Goal: Task Accomplishment & Management: Complete application form

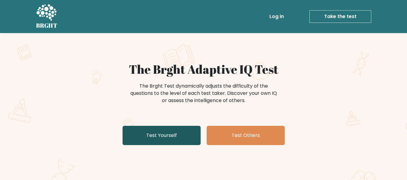
click at [165, 133] on link "Test Yourself" at bounding box center [162, 135] width 78 height 19
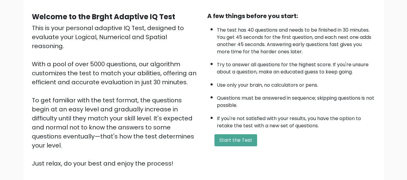
scroll to position [81, 0]
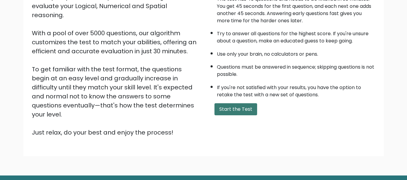
click at [226, 111] on button "Start the Test" at bounding box center [236, 109] width 43 height 12
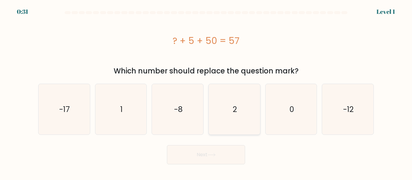
click at [229, 112] on icon "2" at bounding box center [234, 109] width 51 height 51
click at [206, 91] on input "d. 2" at bounding box center [206, 91] width 0 height 2
radio input "true"
click at [209, 152] on button "Next" at bounding box center [206, 154] width 78 height 19
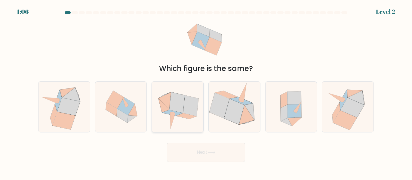
click at [181, 122] on icon at bounding box center [177, 106] width 51 height 50
click at [206, 91] on input "c." at bounding box center [206, 91] width 0 height 2
radio input "true"
click at [189, 156] on button "Next" at bounding box center [206, 152] width 78 height 19
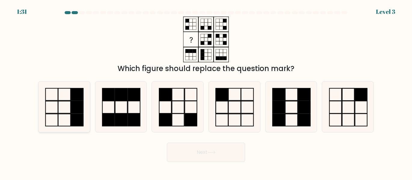
click at [69, 112] on icon at bounding box center [64, 106] width 51 height 51
click at [206, 91] on input "a." at bounding box center [206, 91] width 0 height 2
radio input "true"
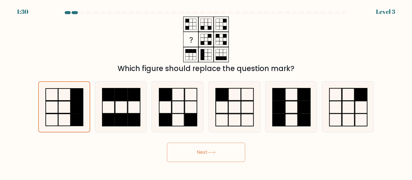
click at [184, 157] on button "Next" at bounding box center [206, 152] width 78 height 19
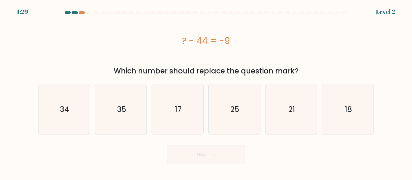
click at [184, 157] on button "Next" at bounding box center [206, 154] width 78 height 19
click at [111, 107] on icon "35" at bounding box center [121, 109] width 51 height 51
click at [206, 91] on input "b. 35" at bounding box center [206, 91] width 0 height 2
radio input "true"
click at [194, 159] on button "Next" at bounding box center [206, 154] width 78 height 19
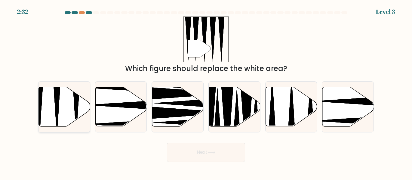
click at [59, 111] on icon at bounding box center [64, 106] width 51 height 39
click at [206, 91] on input "a." at bounding box center [206, 91] width 0 height 2
radio input "true"
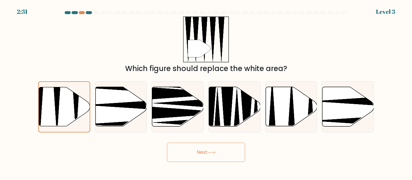
click at [197, 153] on button "Next" at bounding box center [206, 152] width 78 height 19
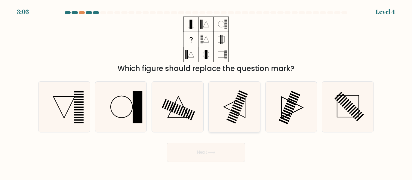
click at [234, 119] on rect at bounding box center [232, 118] width 9 height 5
click at [206, 91] on input "d." at bounding box center [206, 91] width 0 height 2
radio input "true"
click at [222, 153] on button "Next" at bounding box center [206, 152] width 78 height 19
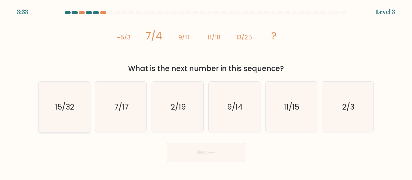
click at [72, 105] on text "15/32" at bounding box center [64, 107] width 19 height 11
click at [206, 91] on input "a. 15/32" at bounding box center [206, 91] width 0 height 2
radio input "true"
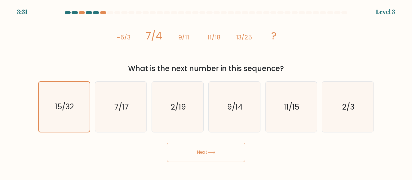
click at [187, 155] on button "Next" at bounding box center [206, 152] width 78 height 19
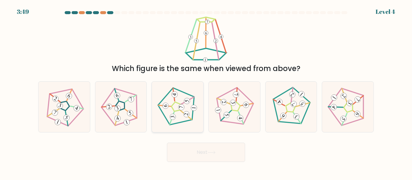
click at [175, 117] on 176 at bounding box center [173, 117] width 6 height 6
click at [206, 91] on input "c." at bounding box center [206, 91] width 0 height 2
radio input "true"
click at [232, 152] on button "Next" at bounding box center [206, 152] width 78 height 19
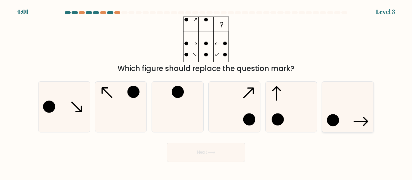
click at [327, 113] on icon at bounding box center [348, 106] width 51 height 51
click at [206, 91] on input "f." at bounding box center [206, 91] width 0 height 2
radio input "true"
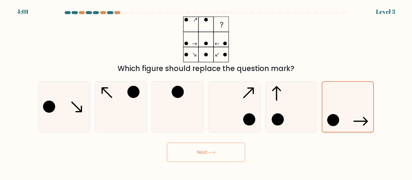
click at [327, 113] on icon at bounding box center [348, 107] width 50 height 50
click at [206, 91] on input "f." at bounding box center [206, 91] width 0 height 2
click at [60, 99] on icon at bounding box center [64, 106] width 51 height 51
click at [206, 91] on input "a." at bounding box center [206, 91] width 0 height 2
radio input "true"
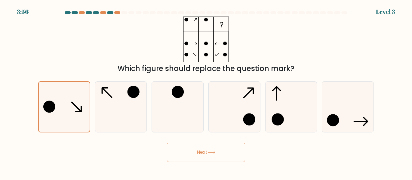
click at [186, 150] on button "Next" at bounding box center [206, 152] width 78 height 19
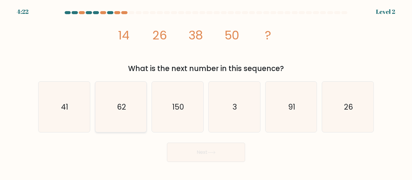
click at [123, 125] on icon "62" at bounding box center [121, 106] width 51 height 51
click at [206, 91] on input "b. 62" at bounding box center [206, 91] width 0 height 2
radio input "true"
click at [207, 149] on button "Next" at bounding box center [206, 152] width 78 height 19
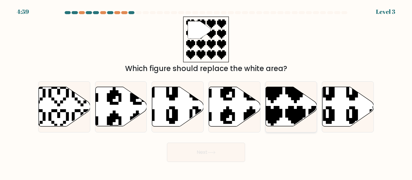
click at [295, 106] on icon at bounding box center [290, 106] width 51 height 39
click at [206, 91] on input "e." at bounding box center [206, 91] width 0 height 2
radio input "true"
click at [229, 146] on button "Next" at bounding box center [206, 152] width 78 height 19
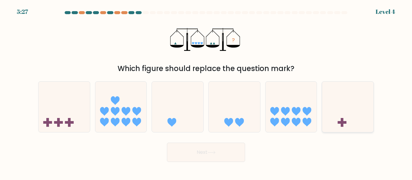
click at [329, 104] on icon at bounding box center [347, 106] width 51 height 42
click at [206, 91] on input "f." at bounding box center [206, 91] width 0 height 2
radio input "true"
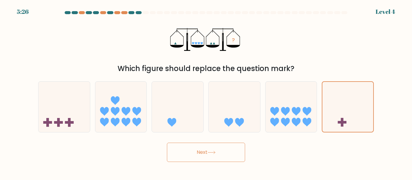
click at [216, 161] on button "Next" at bounding box center [206, 152] width 78 height 19
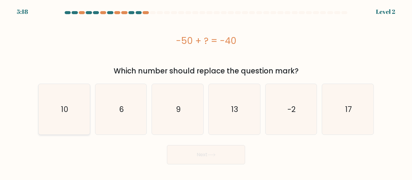
click at [78, 113] on icon "10" at bounding box center [64, 109] width 51 height 51
click at [206, 91] on input "a. 10" at bounding box center [206, 91] width 0 height 2
radio input "true"
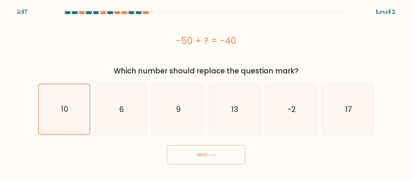
click at [209, 154] on icon at bounding box center [211, 154] width 8 height 3
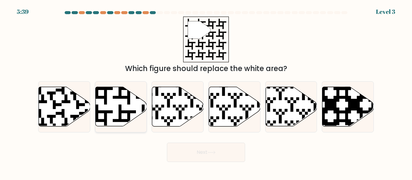
click at [113, 112] on icon at bounding box center [120, 106] width 51 height 39
click at [206, 91] on input "b." at bounding box center [206, 91] width 0 height 2
radio input "true"
click at [203, 150] on button "Next" at bounding box center [206, 152] width 78 height 19
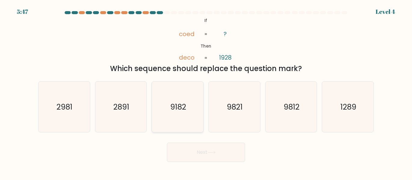
click at [161, 114] on icon "9182" at bounding box center [177, 106] width 51 height 51
click at [206, 91] on input "c. 9182" at bounding box center [206, 91] width 0 height 2
radio input "true"
click at [201, 148] on button "Next" at bounding box center [206, 152] width 78 height 19
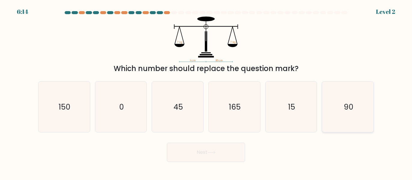
click at [355, 114] on icon "90" at bounding box center [348, 106] width 51 height 51
click at [206, 91] on input "f. 90" at bounding box center [206, 91] width 0 height 2
radio input "true"
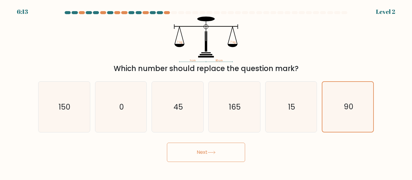
click at [226, 144] on button "Next" at bounding box center [206, 152] width 78 height 19
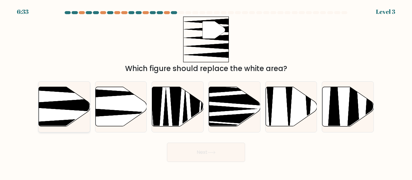
click at [53, 115] on icon at bounding box center [64, 106] width 51 height 39
click at [206, 91] on input "a." at bounding box center [206, 91] width 0 height 2
radio input "true"
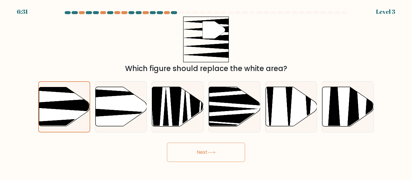
click at [192, 152] on button "Next" at bounding box center [206, 152] width 78 height 19
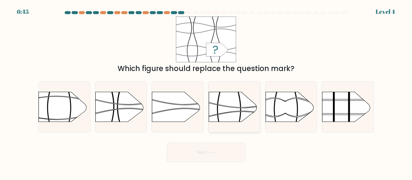
click at [240, 102] on icon at bounding box center [239, 109] width 6 height 51
click at [206, 91] on input "d." at bounding box center [206, 91] width 0 height 2
radio input "true"
click at [231, 144] on button "Next" at bounding box center [206, 152] width 78 height 19
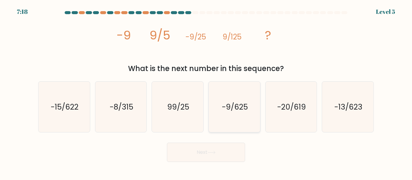
click at [224, 109] on text "-9/625" at bounding box center [235, 107] width 26 height 11
click at [206, 91] on input "d. -9/625" at bounding box center [206, 91] width 0 height 2
radio input "true"
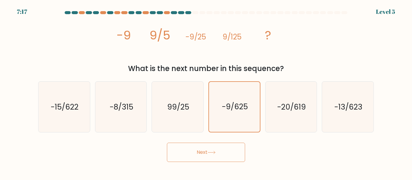
click at [205, 147] on button "Next" at bounding box center [206, 152] width 78 height 19
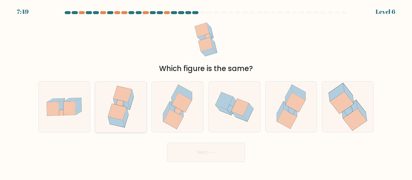
click at [115, 116] on icon at bounding box center [117, 112] width 19 height 16
click at [206, 91] on input "b." at bounding box center [206, 91] width 0 height 2
radio input "true"
click at [185, 150] on button "Next" at bounding box center [206, 152] width 78 height 19
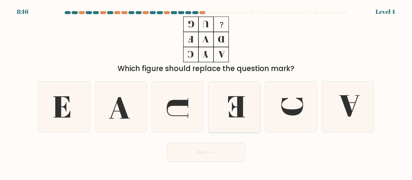
click at [232, 106] on icon at bounding box center [234, 106] width 51 height 51
click at [206, 91] on input "d." at bounding box center [206, 91] width 0 height 2
radio input "true"
click at [226, 160] on button "Next" at bounding box center [206, 152] width 78 height 19
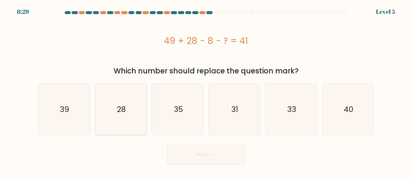
click at [118, 109] on text "28" at bounding box center [121, 109] width 9 height 11
click at [206, 91] on input "b. 28" at bounding box center [206, 91] width 0 height 2
radio input "true"
click at [179, 155] on button "Next" at bounding box center [206, 154] width 78 height 19
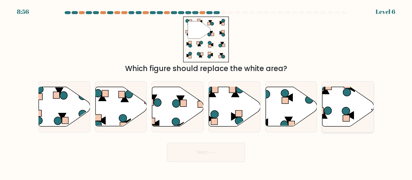
click at [337, 104] on icon at bounding box center [347, 106] width 51 height 39
click at [206, 91] on input "f." at bounding box center [206, 91] width 0 height 2
radio input "true"
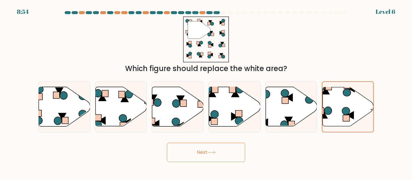
click at [213, 156] on button "Next" at bounding box center [206, 152] width 78 height 19
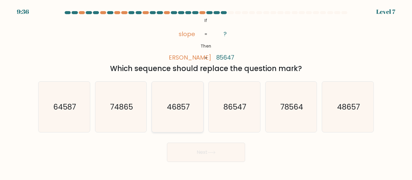
click at [185, 105] on text "46857" at bounding box center [178, 107] width 23 height 11
click at [206, 91] on input "c. 46857" at bounding box center [206, 91] width 0 height 2
radio input "true"
click at [200, 147] on button "Next" at bounding box center [206, 152] width 78 height 19
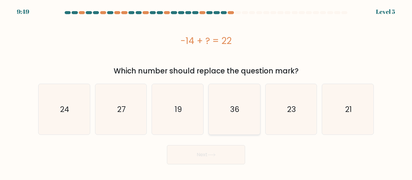
click at [248, 108] on icon "36" at bounding box center [234, 109] width 51 height 51
click at [206, 91] on input "d. 36" at bounding box center [206, 91] width 0 height 2
radio input "true"
click at [238, 158] on button "Next" at bounding box center [206, 154] width 78 height 19
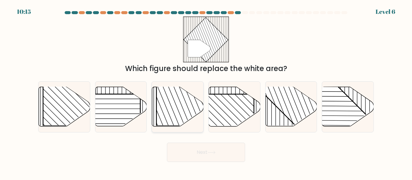
click at [171, 105] on rect at bounding box center [193, 89] width 74 height 74
click at [206, 91] on input "c." at bounding box center [206, 91] width 0 height 2
radio input "true"
click at [226, 159] on button "Next" at bounding box center [206, 152] width 78 height 19
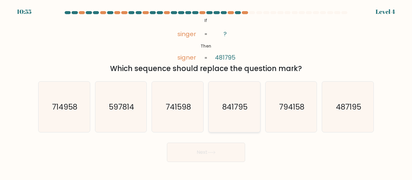
click at [242, 94] on icon "841795" at bounding box center [234, 106] width 51 height 51
click at [206, 91] on input "d. 841795" at bounding box center [206, 91] width 0 height 2
radio input "true"
click at [221, 162] on body "10:54 Level 4 ?" at bounding box center [206, 90] width 412 height 180
click at [231, 146] on button "Next" at bounding box center [206, 152] width 78 height 19
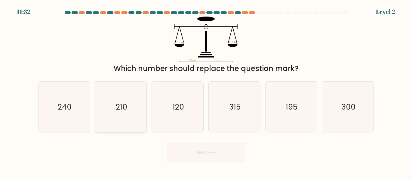
click at [122, 117] on icon "210" at bounding box center [121, 106] width 51 height 51
click at [206, 91] on input "b. 210" at bounding box center [206, 91] width 0 height 2
radio input "true"
click at [195, 147] on button "Next" at bounding box center [206, 152] width 78 height 19
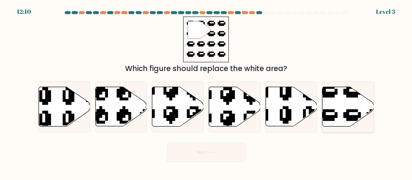
click at [327, 113] on icon at bounding box center [347, 106] width 51 height 39
click at [206, 91] on input "f." at bounding box center [206, 91] width 0 height 2
radio input "true"
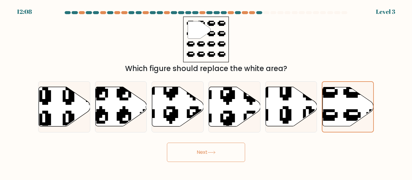
click at [233, 157] on button "Next" at bounding box center [206, 152] width 78 height 19
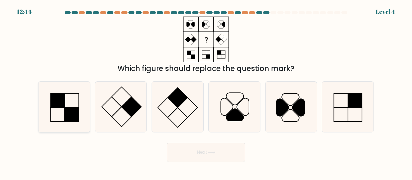
click at [75, 110] on rect at bounding box center [72, 114] width 14 height 14
click at [206, 91] on input "a." at bounding box center [206, 91] width 0 height 2
radio input "true"
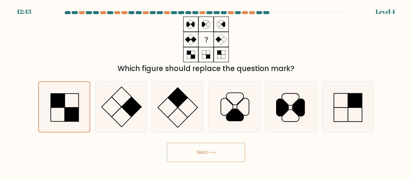
click at [175, 151] on button "Next" at bounding box center [206, 152] width 78 height 19
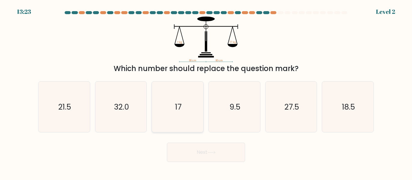
click at [177, 122] on icon "17" at bounding box center [177, 106] width 51 height 51
click at [206, 91] on input "c. 17" at bounding box center [206, 91] width 0 height 2
radio input "true"
click at [203, 157] on button "Next" at bounding box center [206, 152] width 78 height 19
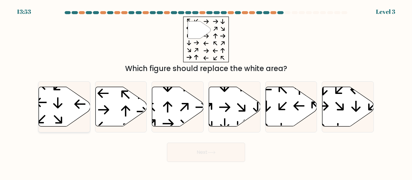
click at [59, 105] on icon at bounding box center [64, 106] width 51 height 39
click at [206, 91] on input "a." at bounding box center [206, 91] width 0 height 2
radio input "true"
click at [190, 161] on button "Next" at bounding box center [206, 152] width 78 height 19
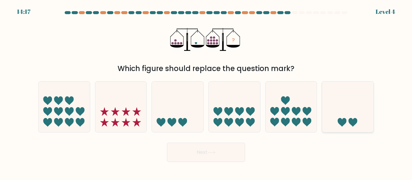
click at [338, 116] on icon at bounding box center [347, 106] width 51 height 42
click at [206, 91] on input "f." at bounding box center [206, 91] width 0 height 2
radio input "true"
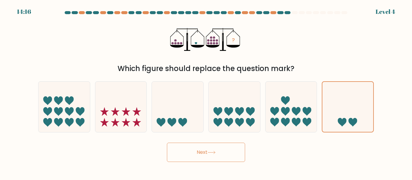
click at [223, 153] on button "Next" at bounding box center [206, 152] width 78 height 19
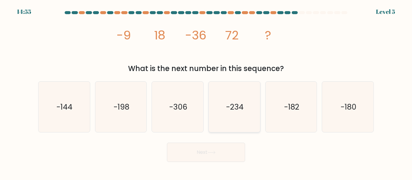
click at [233, 94] on icon "-234" at bounding box center [234, 106] width 51 height 51
click at [206, 91] on input "d. -234" at bounding box center [206, 91] width 0 height 2
radio input "true"
click at [202, 150] on button "Next" at bounding box center [206, 152] width 78 height 19
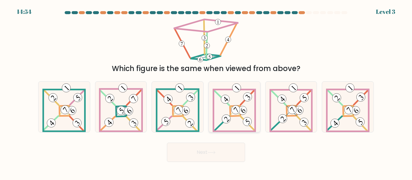
click at [238, 122] on icon at bounding box center [234, 106] width 43 height 51
click at [206, 91] on input "d." at bounding box center [206, 91] width 0 height 2
radio input "true"
click at [224, 149] on button "Next" at bounding box center [206, 152] width 78 height 19
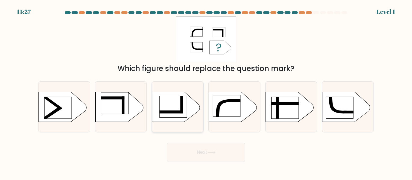
click at [179, 115] on rect at bounding box center [173, 107] width 27 height 22
click at [206, 91] on input "c." at bounding box center [206, 91] width 0 height 2
radio input "true"
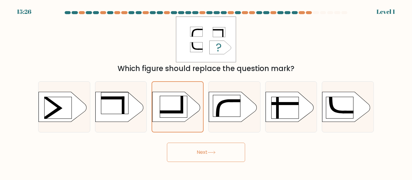
click at [203, 157] on button "Next" at bounding box center [206, 152] width 78 height 19
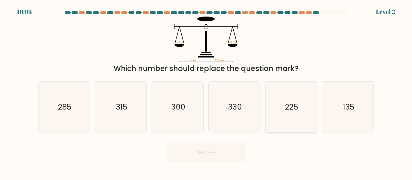
click at [296, 116] on icon "225" at bounding box center [291, 106] width 51 height 51
click at [206, 91] on input "e. 225" at bounding box center [206, 91] width 0 height 2
radio input "true"
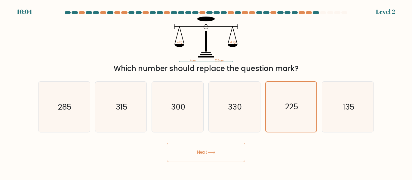
click at [233, 149] on button "Next" at bounding box center [206, 152] width 78 height 19
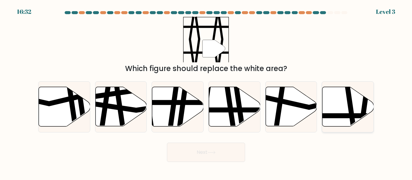
click at [329, 108] on icon at bounding box center [347, 106] width 51 height 39
click at [206, 91] on input "f." at bounding box center [206, 91] width 0 height 2
radio input "true"
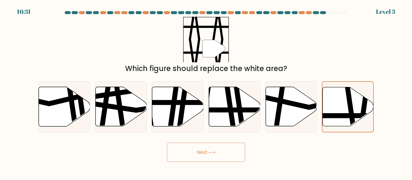
click at [225, 148] on button "Next" at bounding box center [206, 152] width 78 height 19
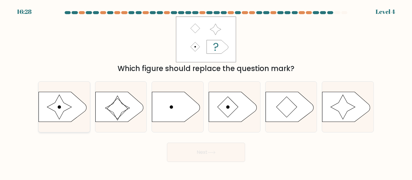
click at [74, 117] on icon at bounding box center [63, 107] width 48 height 30
click at [206, 91] on input "a." at bounding box center [206, 91] width 0 height 2
radio input "true"
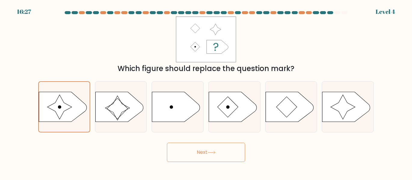
click at [197, 151] on button "Next" at bounding box center [206, 152] width 78 height 19
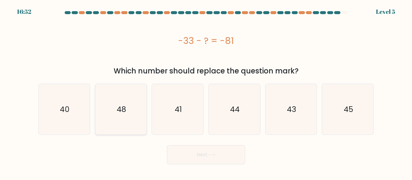
click at [138, 128] on icon "48" at bounding box center [121, 109] width 51 height 51
click at [206, 91] on input "b. 48" at bounding box center [206, 91] width 0 height 2
radio input "true"
click at [219, 164] on body "16:51 Level 5" at bounding box center [206, 90] width 412 height 180
click at [212, 154] on icon at bounding box center [211, 154] width 8 height 3
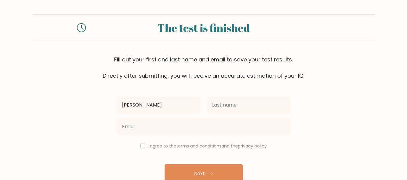
type input "[PERSON_NAME]"
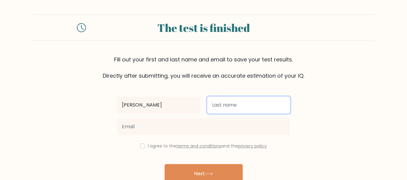
click at [236, 104] on input "text" at bounding box center [248, 105] width 83 height 17
type input "Ogorsell"
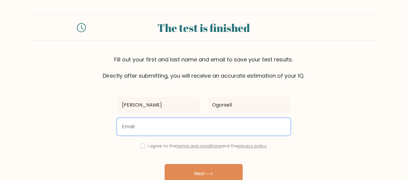
click at [185, 133] on input "email" at bounding box center [203, 126] width 173 height 17
type input "togorsell79@gmail.com"
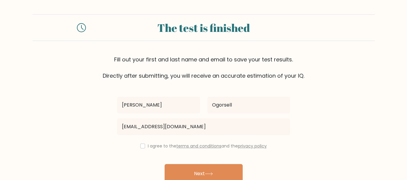
click at [142, 148] on div "I agree to the terms and conditions and the privacy policy" at bounding box center [204, 145] width 180 height 7
click at [140, 147] on input "checkbox" at bounding box center [142, 145] width 5 height 5
checkbox input "true"
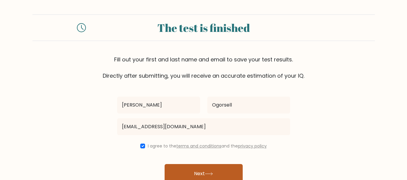
click at [180, 169] on button "Next" at bounding box center [204, 173] width 78 height 19
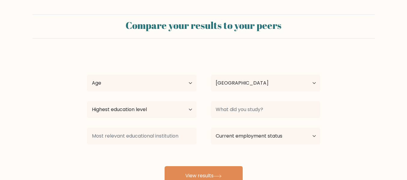
select select "US"
click at [179, 78] on select "Age Under 18 years old 18-24 years old 25-34 years old 35-44 years old 45-54 ye…" at bounding box center [141, 83] width 109 height 17
select select "25_34"
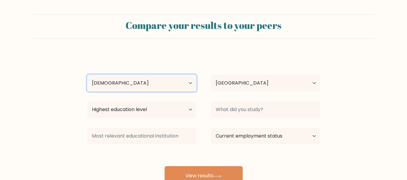
click at [87, 75] on select "Age Under 18 years old 18-24 years old 25-34 years old 35-44 years old 45-54 ye…" at bounding box center [141, 83] width 109 height 17
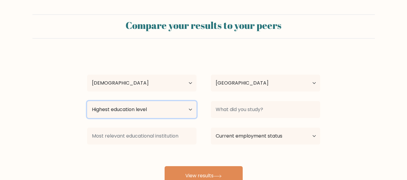
click at [157, 108] on select "Highest education level No schooling Primary Lower Secondary Upper Secondary Oc…" at bounding box center [141, 109] width 109 height 17
select select "primary"
click at [87, 101] on select "Highest education level No schooling Primary Lower Secondary Upper Secondary Oc…" at bounding box center [141, 109] width 109 height 17
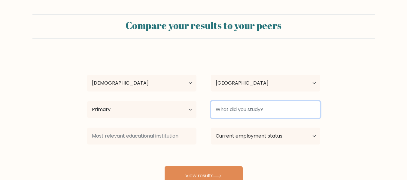
click at [259, 109] on input at bounding box center [265, 109] width 109 height 17
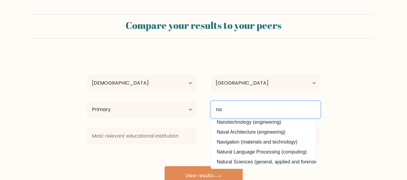
scroll to position [19, 0]
type input "n"
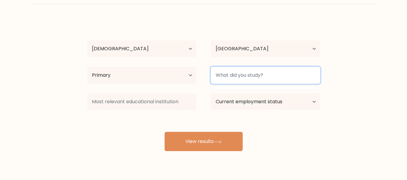
scroll to position [48, 0]
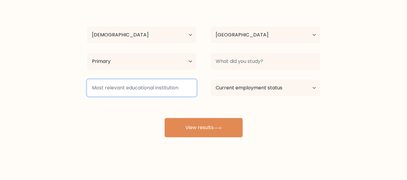
click at [170, 84] on input at bounding box center [141, 87] width 109 height 17
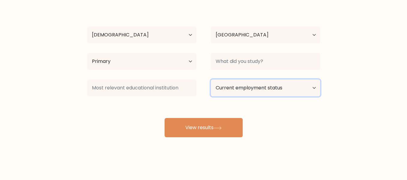
click at [248, 85] on select "Current employment status Employed Student Retired Other / prefer not to answer" at bounding box center [265, 87] width 109 height 17
select select "employed"
click at [211, 79] on select "Current employment status Employed Student Retired Other / prefer not to answer" at bounding box center [265, 87] width 109 height 17
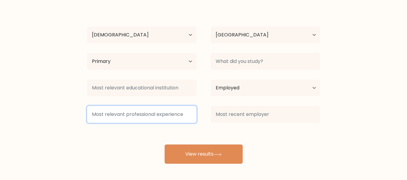
click at [167, 111] on input at bounding box center [141, 114] width 109 height 17
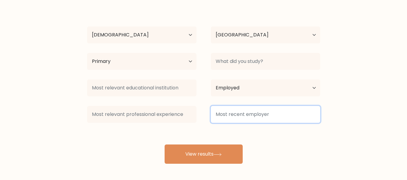
click at [226, 115] on input at bounding box center [265, 114] width 109 height 17
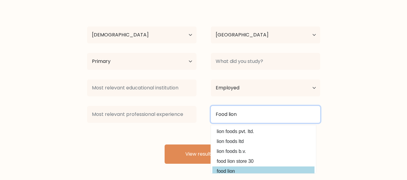
type input "Food lion"
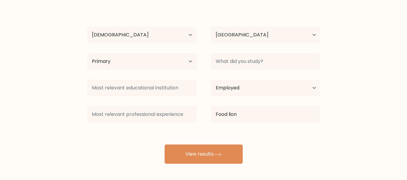
click at [226, 168] on div "Compare your results to your peers Taylor Ogorsell Age Under 18 years old 18-24…" at bounding box center [203, 66] width 407 height 228
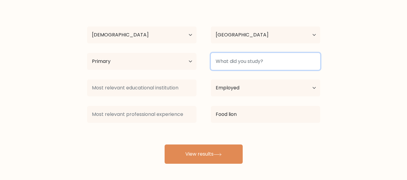
click at [244, 59] on input at bounding box center [265, 61] width 109 height 17
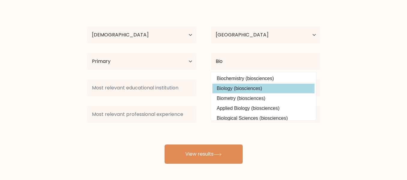
click at [287, 88] on div "Taylor Ogorsell Age Under 18 years old 18-24 years old 25-34 years old 35-44 ye…" at bounding box center [204, 84] width 241 height 159
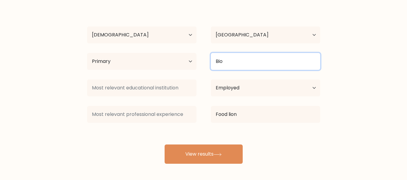
click at [237, 60] on input "Bio" at bounding box center [265, 61] width 109 height 17
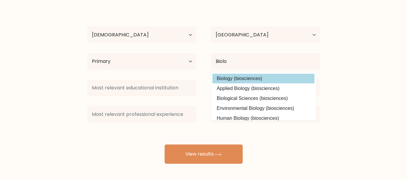
click at [240, 80] on div "Taylor Ogorsell Age Under 18 years old 18-24 years old 25-34 years old 35-44 ye…" at bounding box center [204, 84] width 241 height 159
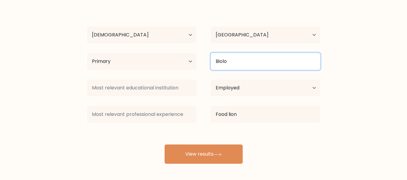
click at [238, 67] on input "Biolo" at bounding box center [265, 61] width 109 height 17
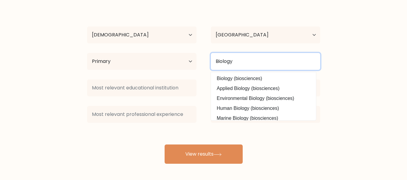
type input "Biology"
click at [165, 144] on button "View results" at bounding box center [204, 153] width 78 height 19
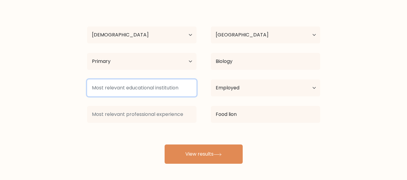
click at [121, 94] on input at bounding box center [141, 87] width 109 height 17
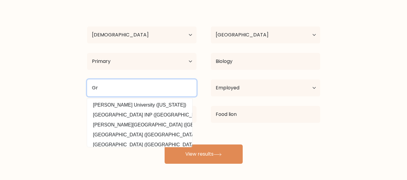
type input "G"
type input "middlesex high school"
click at [165, 144] on button "View results" at bounding box center [204, 153] width 78 height 19
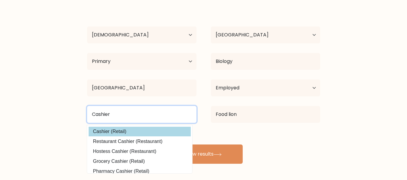
type input "Cashier"
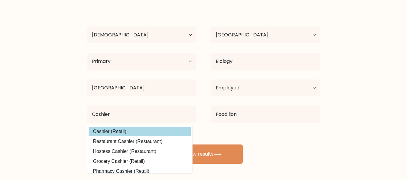
click at [116, 133] on div "Taylor Ogorsell Age Under 18 years old 18-24 years old 25-34 years old 35-44 ye…" at bounding box center [204, 84] width 241 height 159
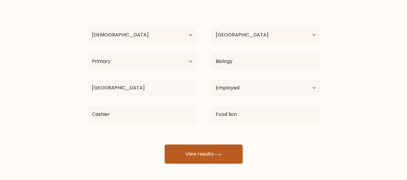
click at [226, 146] on button "View results" at bounding box center [204, 153] width 78 height 19
